Goal: Task Accomplishment & Management: Complete application form

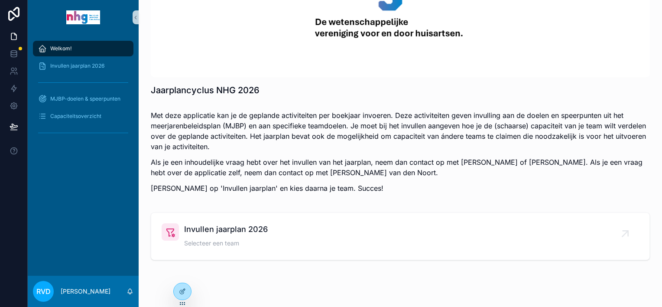
scroll to position [98, 0]
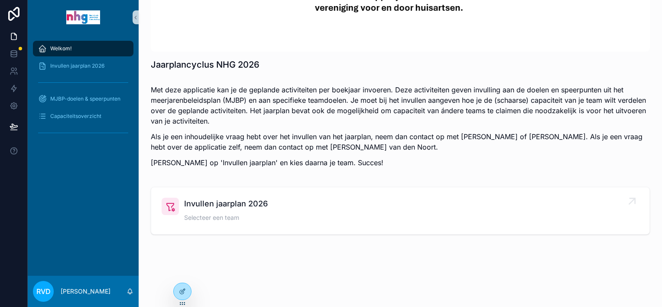
click at [255, 203] on span "Invullen jaarplan 2026" at bounding box center [226, 204] width 84 height 12
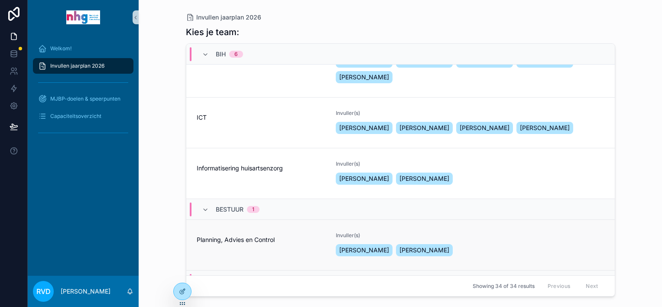
scroll to position [173, 0]
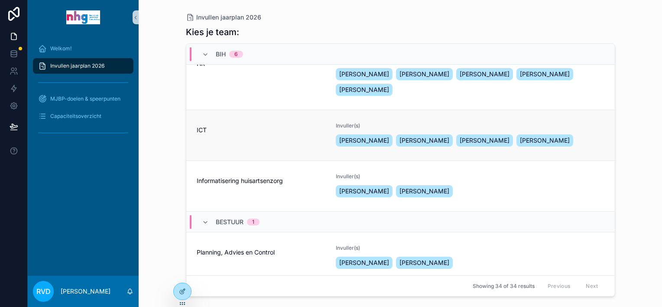
click at [199, 128] on span "ICT" at bounding box center [261, 130] width 129 height 9
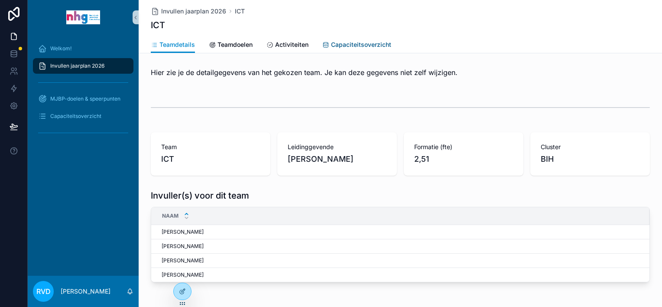
click at [345, 45] on span "Capaciteitsoverzicht" at bounding box center [361, 44] width 60 height 9
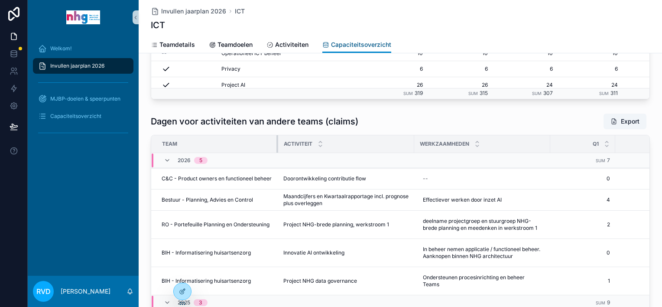
drag, startPoint x: 252, startPoint y: 144, endPoint x: 281, endPoint y: 140, distance: 29.3
click at [281, 140] on tr "Team Activiteit Werkzaamheden Q1 Q2 Q3 Q4 Totaal" at bounding box center [513, 144] width 725 height 18
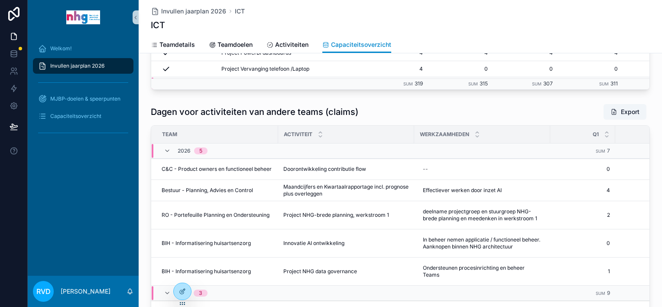
scroll to position [425, 0]
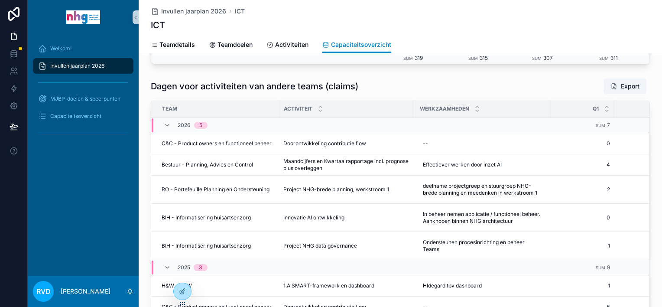
click at [200, 125] on span "5" at bounding box center [200, 125] width 13 height 7
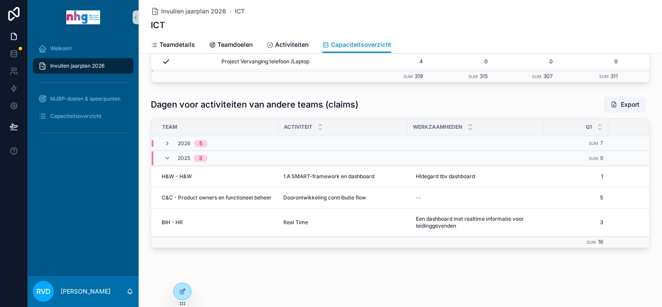
click at [199, 140] on div "5" at bounding box center [200, 143] width 3 height 7
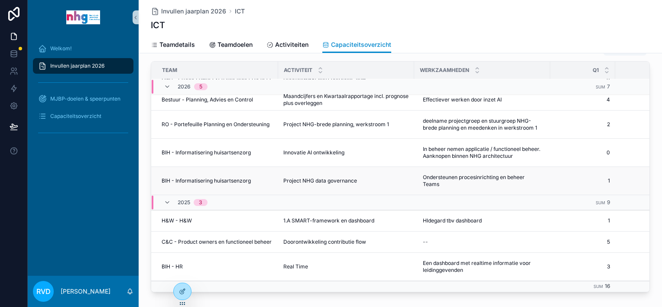
scroll to position [0, 0]
